Goal: Entertainment & Leisure: Consume media (video, audio)

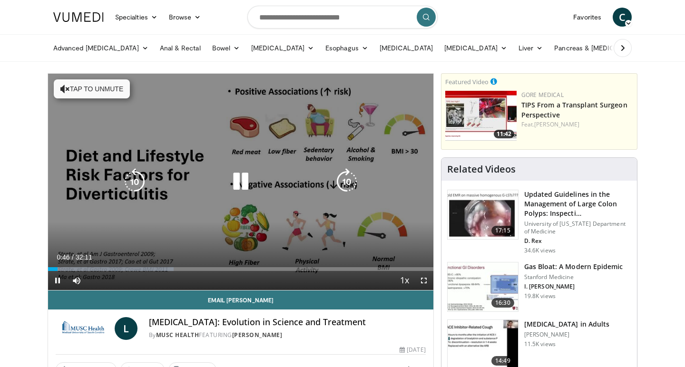
click at [145, 179] on icon "Video Player" at bounding box center [134, 181] width 27 height 27
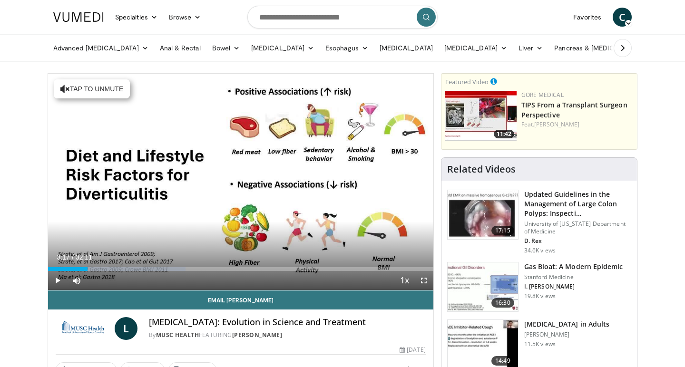
drag, startPoint x: 582, startPoint y: 35, endPoint x: 240, endPoint y: 205, distance: 381.7
click at [240, 205] on div "10 seconds Tap to unmute" at bounding box center [240, 182] width 385 height 216
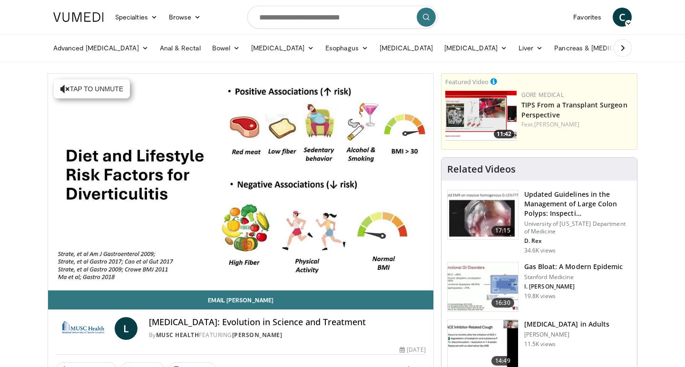
drag, startPoint x: 375, startPoint y: 37, endPoint x: 333, endPoint y: 163, distance: 132.9
click at [333, 163] on div "10 seconds Tap to unmute" at bounding box center [240, 182] width 385 height 216
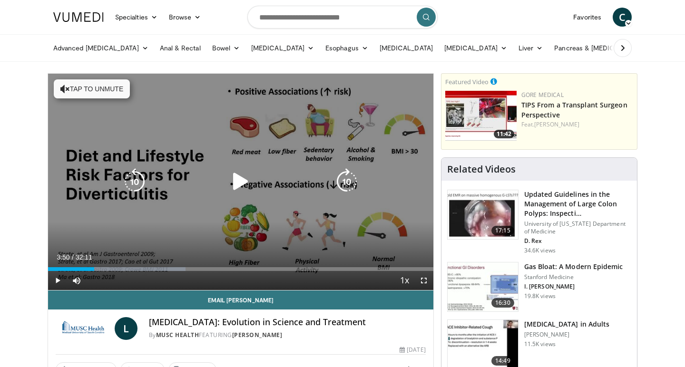
click at [242, 185] on icon "Video Player" at bounding box center [240, 181] width 27 height 27
click at [252, 173] on icon "Video Player" at bounding box center [240, 181] width 27 height 27
click at [233, 183] on icon "Video Player" at bounding box center [240, 181] width 27 height 27
click at [139, 177] on icon "Video Player" at bounding box center [134, 181] width 27 height 27
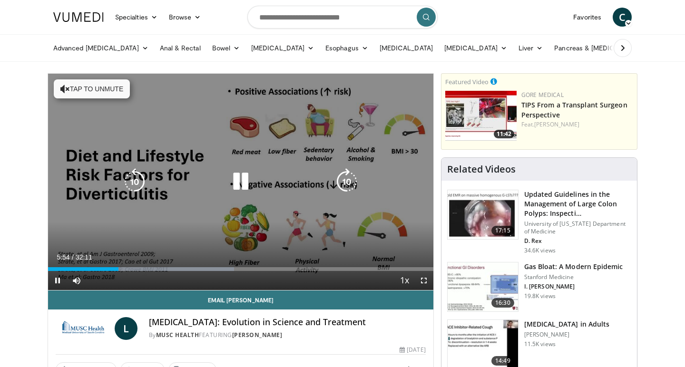
click at [139, 177] on icon "Video Player" at bounding box center [134, 181] width 27 height 27
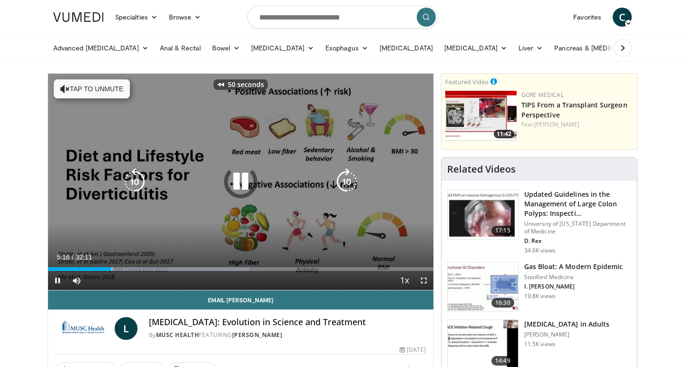
click at [139, 177] on icon "Video Player" at bounding box center [134, 181] width 27 height 27
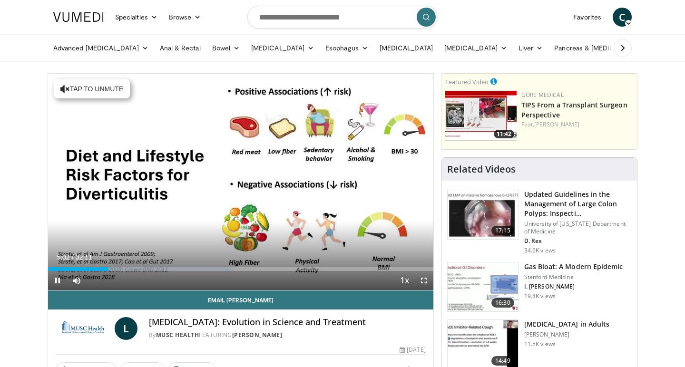
click at [423, 281] on span "Video Player" at bounding box center [423, 280] width 19 height 19
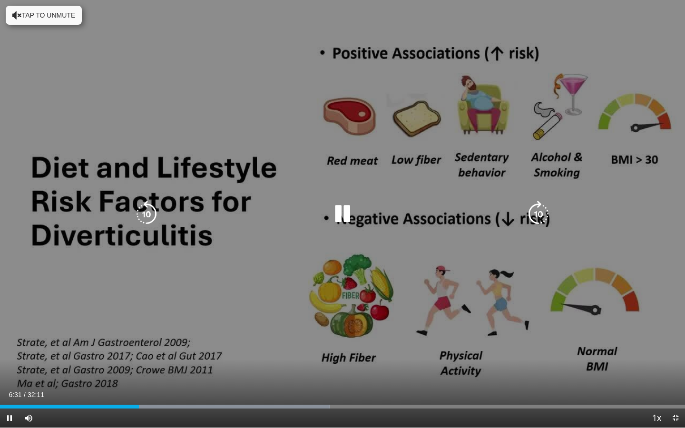
click at [349, 216] on icon "Video Player" at bounding box center [342, 214] width 27 height 27
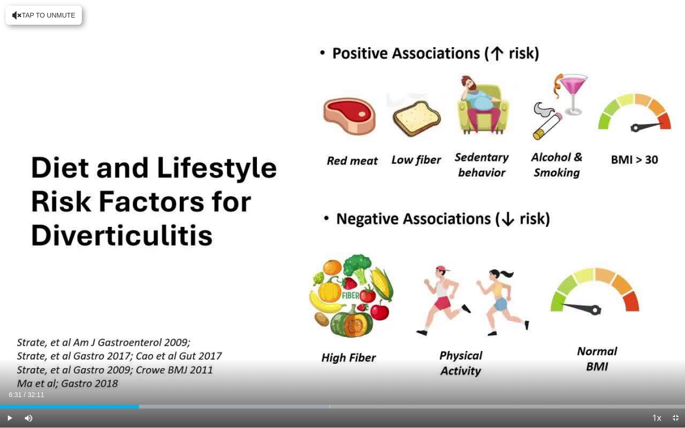
click at [349, 216] on div "80 seconds Tap to unmute" at bounding box center [342, 213] width 685 height 427
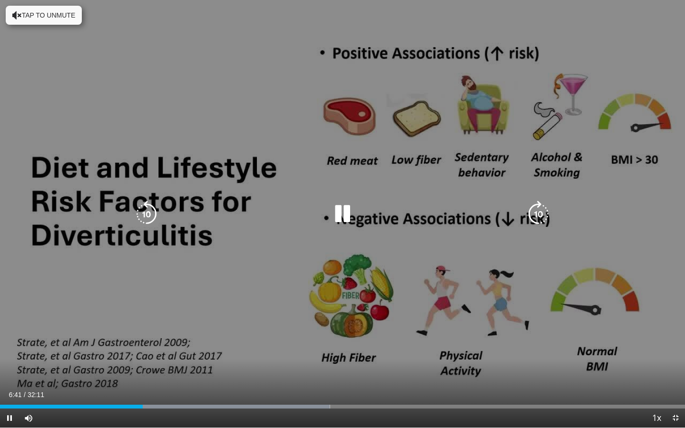
click at [148, 208] on icon "Video Player" at bounding box center [146, 214] width 27 height 27
click at [362, 232] on div "20 seconds Tap to unmute" at bounding box center [342, 213] width 685 height 427
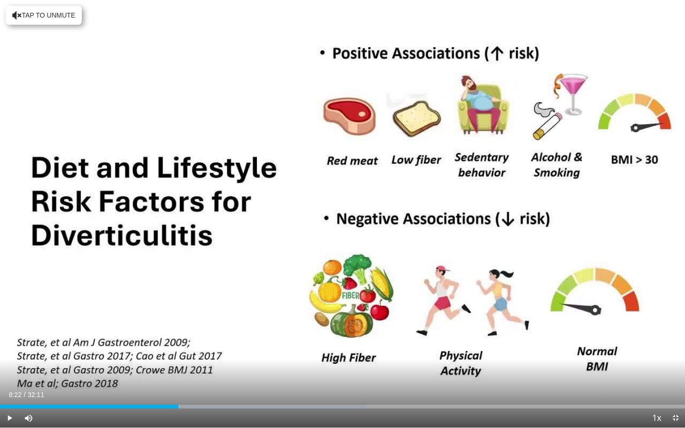
click at [362, 232] on div "20 seconds Tap to unmute" at bounding box center [342, 213] width 685 height 427
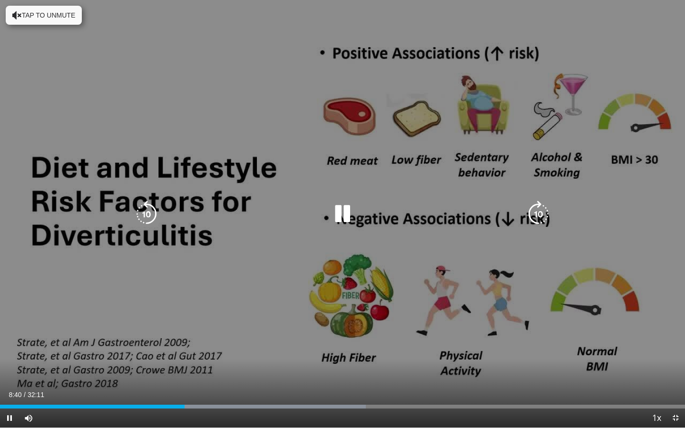
click at [139, 209] on icon "Video Player" at bounding box center [146, 214] width 27 height 27
click at [151, 214] on icon "Video Player" at bounding box center [146, 214] width 27 height 27
click at [142, 208] on icon "Video Player" at bounding box center [146, 214] width 27 height 27
click at [343, 217] on icon "Video Player" at bounding box center [342, 214] width 27 height 27
